Goal: Task Accomplishment & Management: Manage account settings

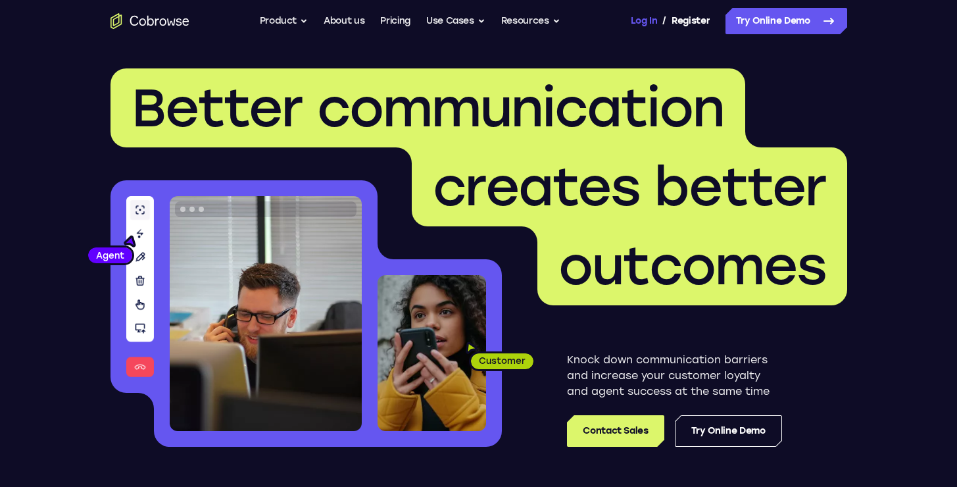
click at [645, 19] on link "Log In" at bounding box center [644, 21] width 26 height 26
click at [647, 27] on link "Log In" at bounding box center [644, 21] width 26 height 26
click at [636, 23] on link "Log In" at bounding box center [644, 21] width 26 height 26
click at [651, 18] on link "Log In" at bounding box center [644, 21] width 26 height 26
